Goal: Use online tool/utility: Utilize a website feature to perform a specific function

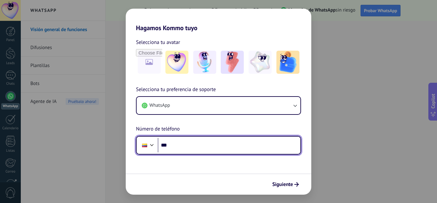
click at [185, 144] on input "***" at bounding box center [229, 145] width 143 height 15
type input "**********"
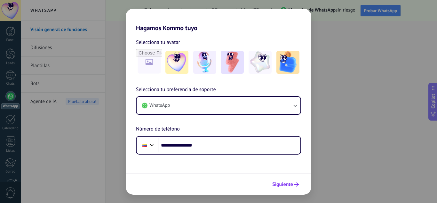
click at [293, 185] on span "Siguiente" at bounding box center [285, 184] width 27 height 4
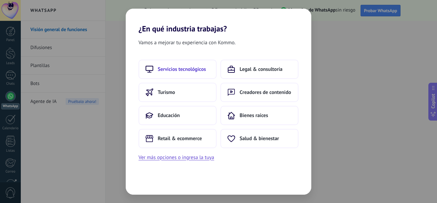
click at [190, 72] on span "Servicios tecnológicos" at bounding box center [182, 69] width 48 height 6
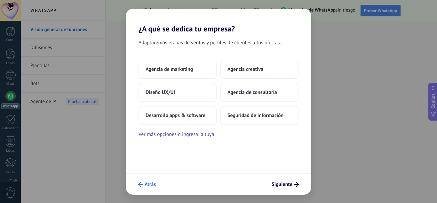
click at [140, 186] on use "submit" at bounding box center [140, 183] width 5 height 5
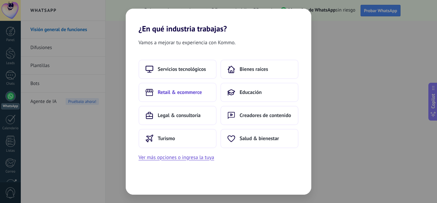
click at [177, 95] on span "Retail & ecommerce" at bounding box center [180, 92] width 44 height 6
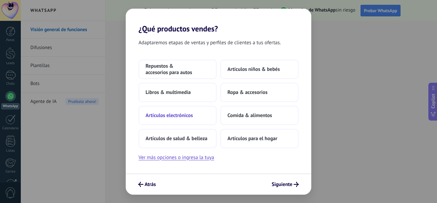
click at [172, 115] on span "Artículos electrónicos" at bounding box center [169, 115] width 47 height 6
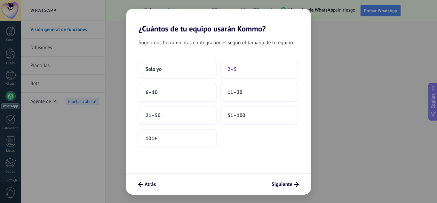
click at [241, 67] on button "2–5" at bounding box center [259, 69] width 78 height 19
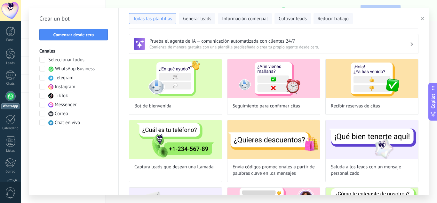
click at [41, 86] on span at bounding box center [42, 87] width 6 height 6
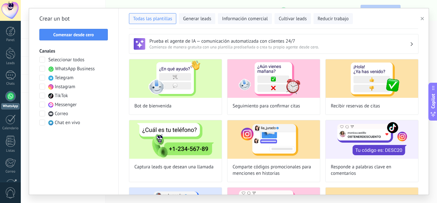
click at [43, 105] on span at bounding box center [42, 104] width 6 height 6
click at [43, 95] on span at bounding box center [42, 95] width 6 height 6
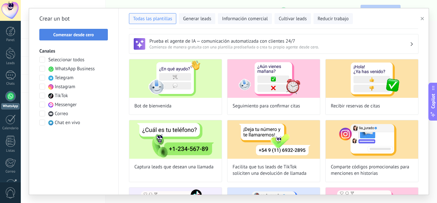
click at [76, 36] on span "Comenzar desde cero" at bounding box center [73, 34] width 41 height 4
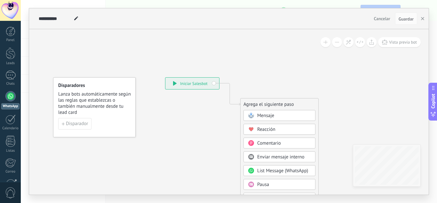
click at [180, 84] on div "**********" at bounding box center [192, 83] width 54 height 12
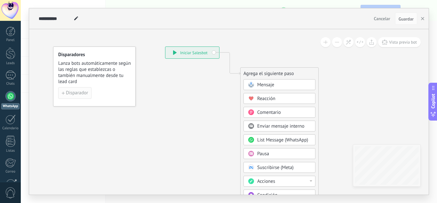
click at [67, 93] on span "Disparador" at bounding box center [77, 93] width 22 height 4
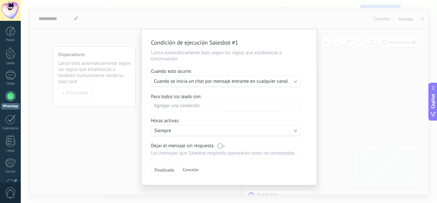
click at [172, 106] on div "Agregar una condición" at bounding box center [226, 105] width 150 height 11
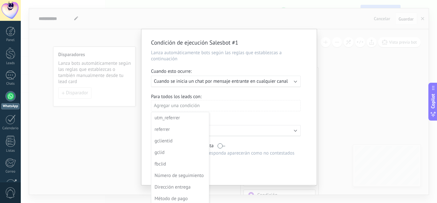
scroll to position [128, 0]
click at [222, 115] on div at bounding box center [228, 107] width 175 height 156
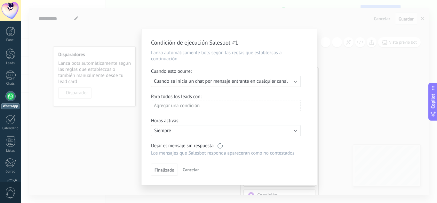
click at [219, 145] on label at bounding box center [222, 145] width 8 height 6
click at [220, 147] on label at bounding box center [222, 145] width 8 height 6
click at [295, 83] on div "Ejecutar: Cuando se inicia un chat por mensaje entrante en cualquier canal" at bounding box center [226, 82] width 150 height 12
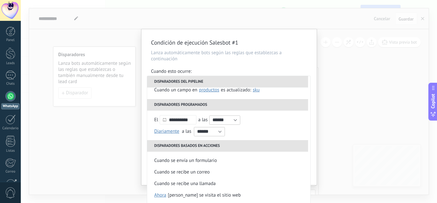
scroll to position [2, 0]
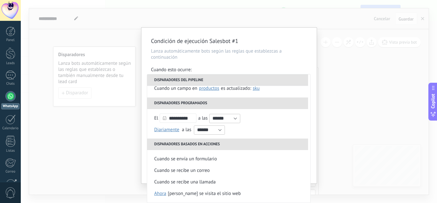
click at [278, 41] on h2 "Condición de ejecución Salesbot #1" at bounding box center [226, 41] width 150 height 8
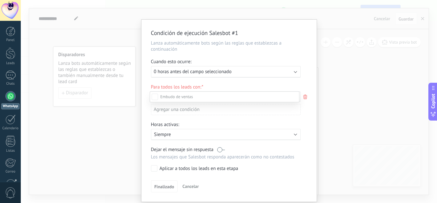
scroll to position [87, 0]
click at [311, 146] on div "Nueva consulta Cualificado Cotización enviada Pedido creado [PERSON_NAME] compl…" at bounding box center [229, 101] width 416 height 203
click at [305, 96] on use at bounding box center [305, 96] width 4 height 4
click at [305, 96] on div at bounding box center [229, 101] width 416 height 203
click at [303, 97] on icon at bounding box center [305, 97] width 7 height 8
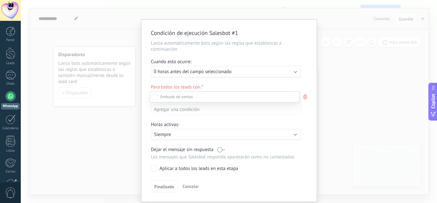
click at [128, 124] on div "Nueva consulta Cualificado Cotización enviada Pedido creado [PERSON_NAME] compl…" at bounding box center [229, 101] width 416 height 203
